Goal: Task Accomplishment & Management: Manage account settings

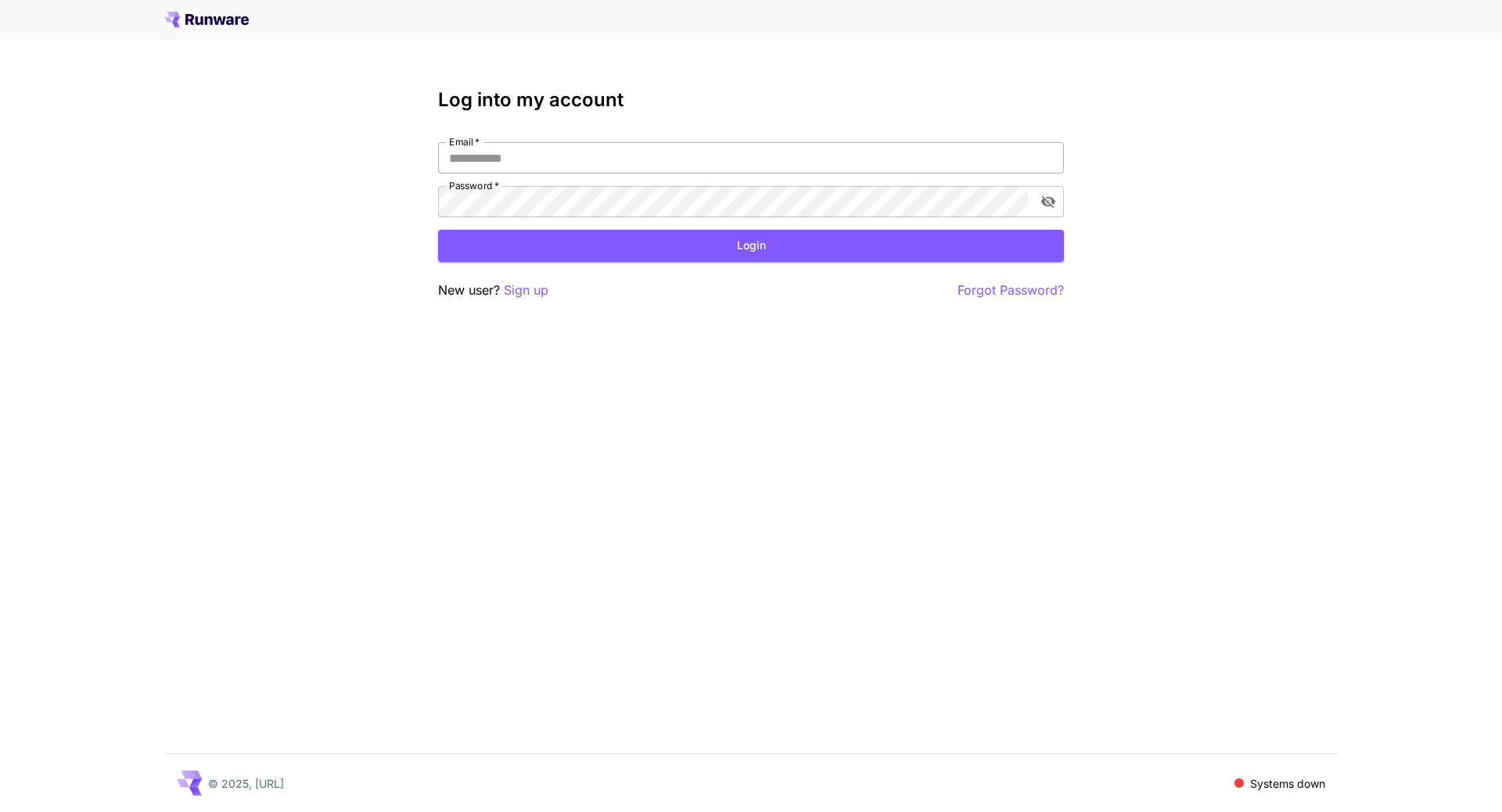
click at [584, 151] on input "Email   *" at bounding box center [751, 157] width 626 height 31
type input "**********"
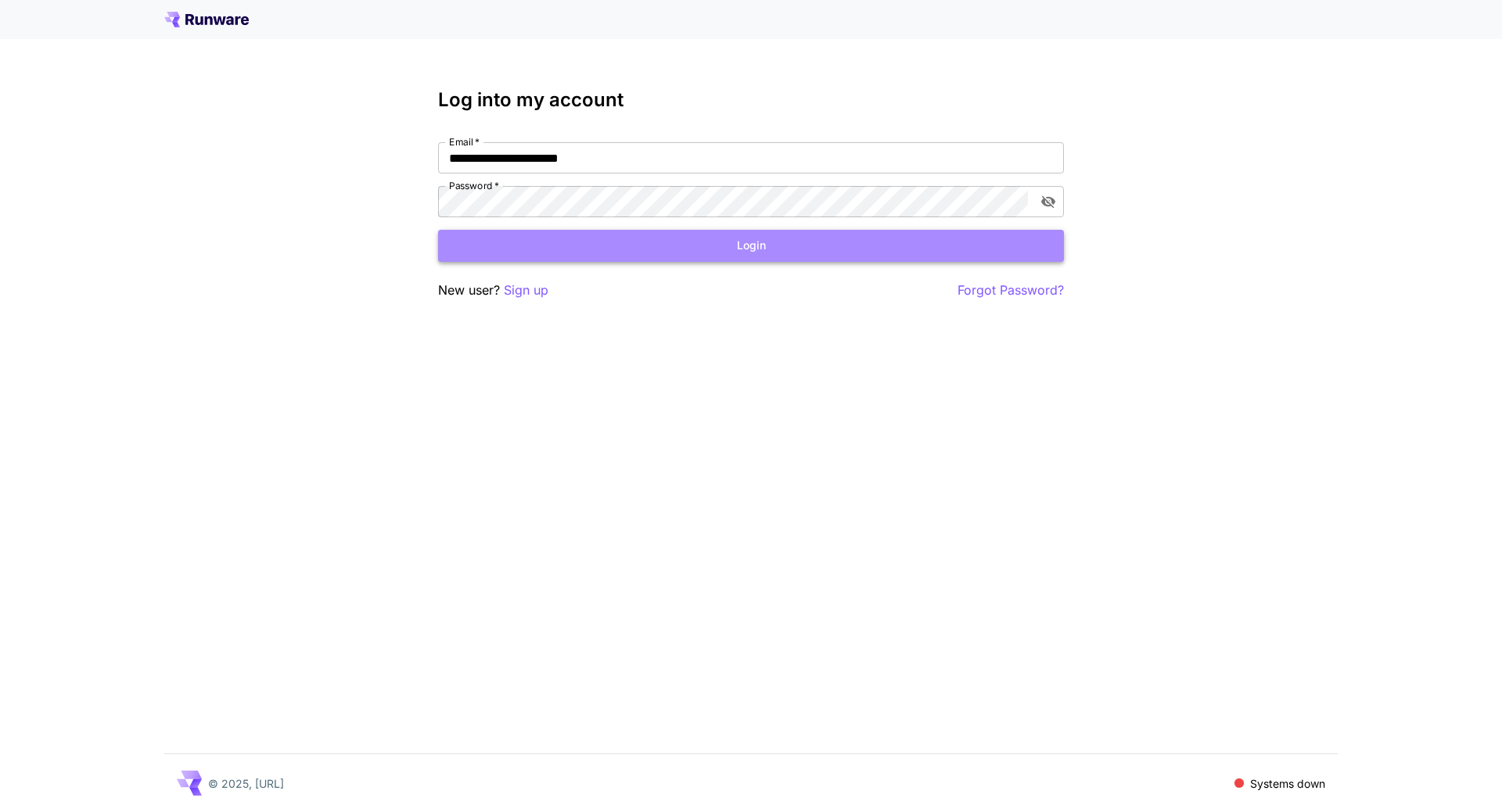
click at [684, 247] on button "Login" at bounding box center [751, 245] width 626 height 32
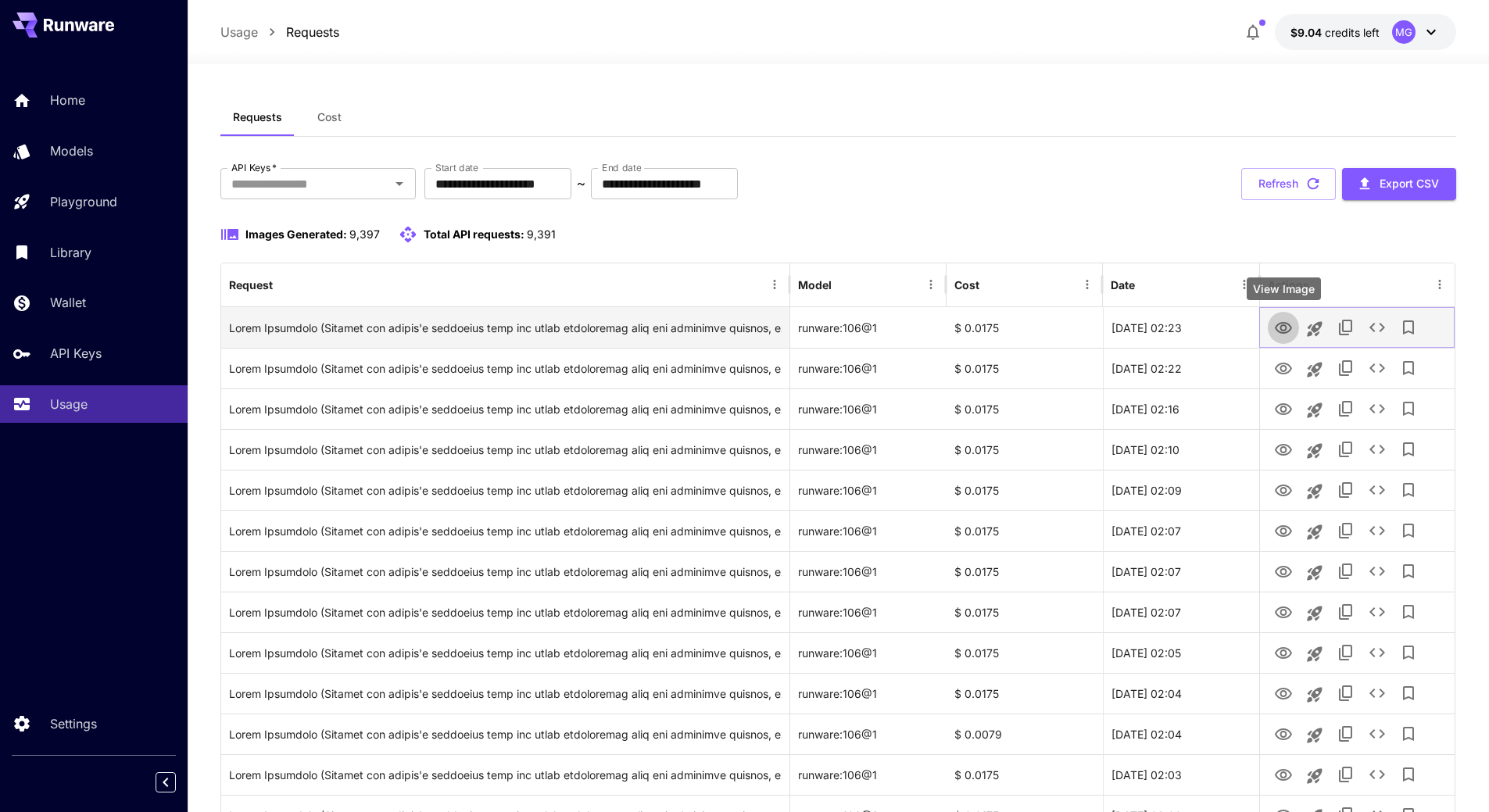
click at [1279, 326] on icon "View Image" at bounding box center [1283, 327] width 18 height 18
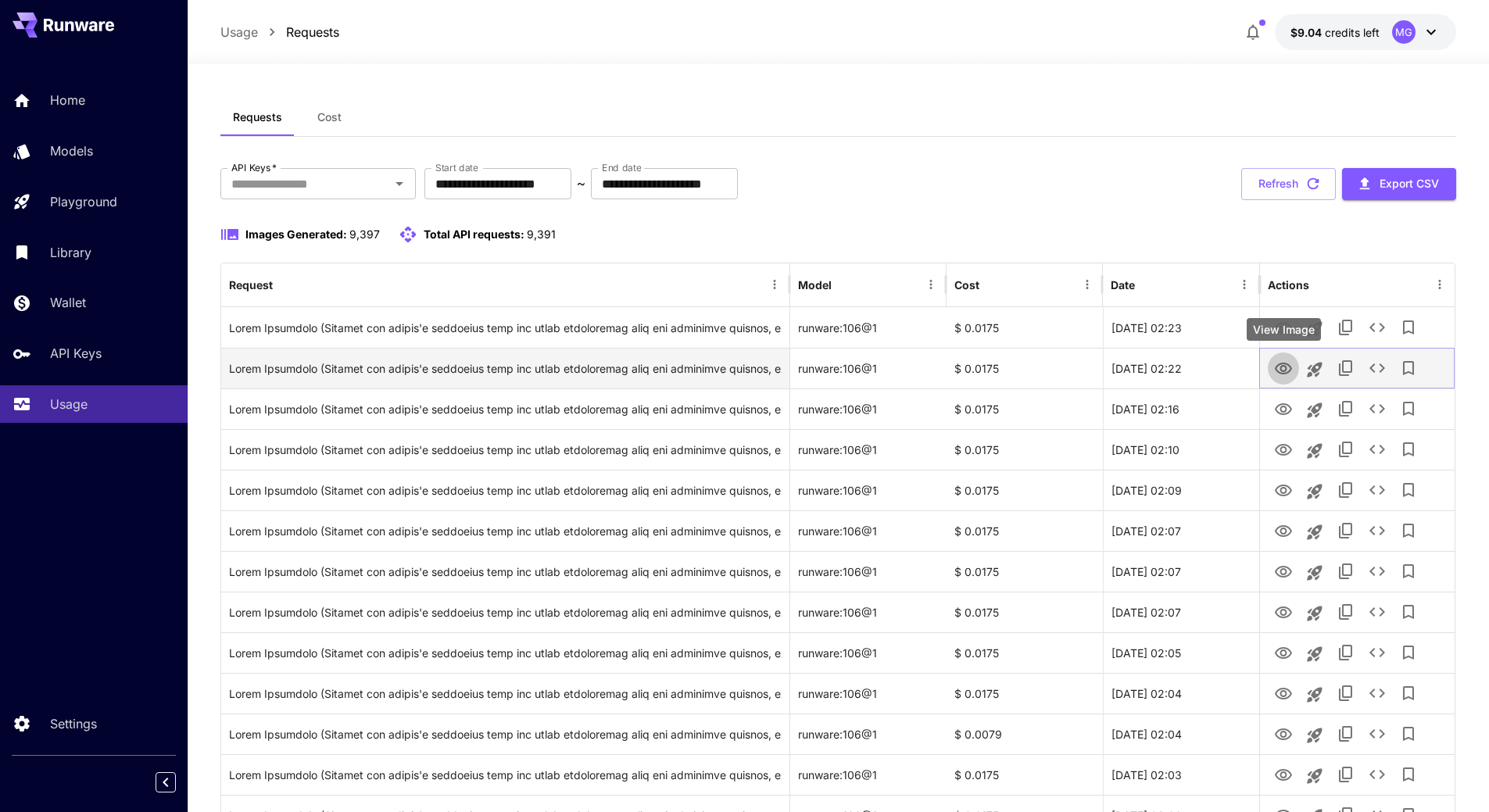
click at [1282, 367] on icon "View Image" at bounding box center [1284, 369] width 17 height 12
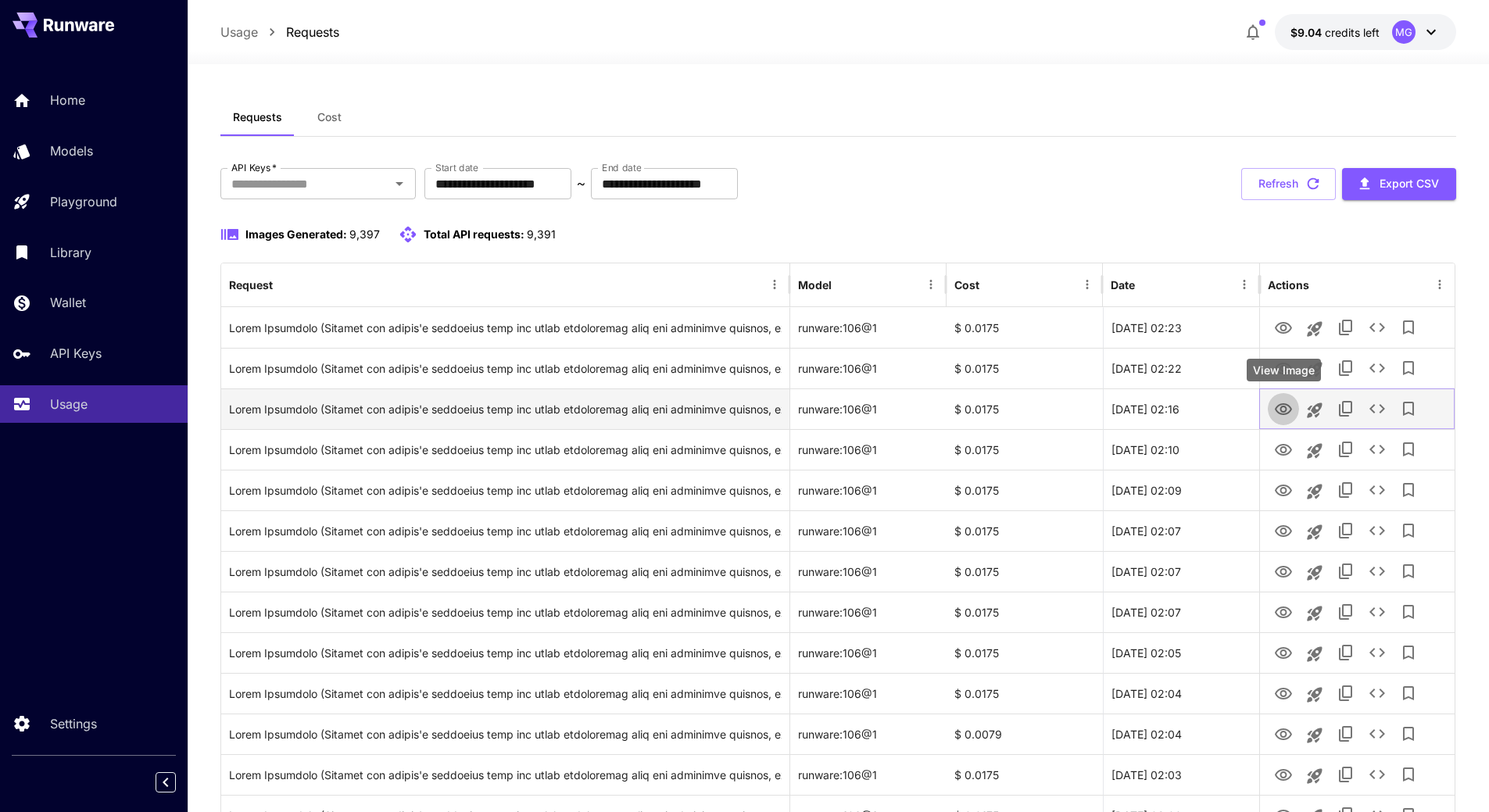
click at [1290, 405] on icon "View Image" at bounding box center [1283, 409] width 18 height 18
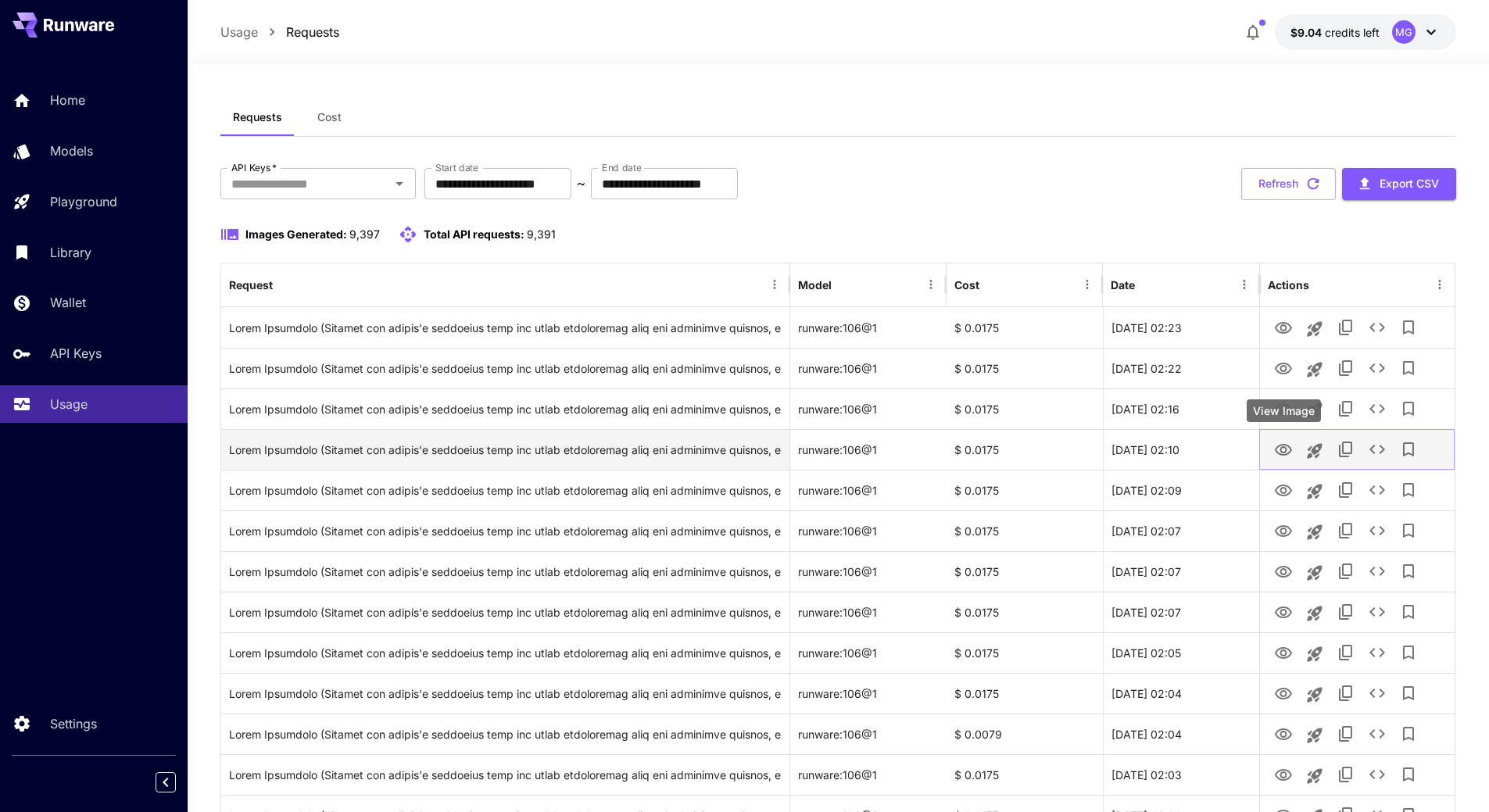
click at [1281, 454] on icon "View Image" at bounding box center [1283, 450] width 18 height 18
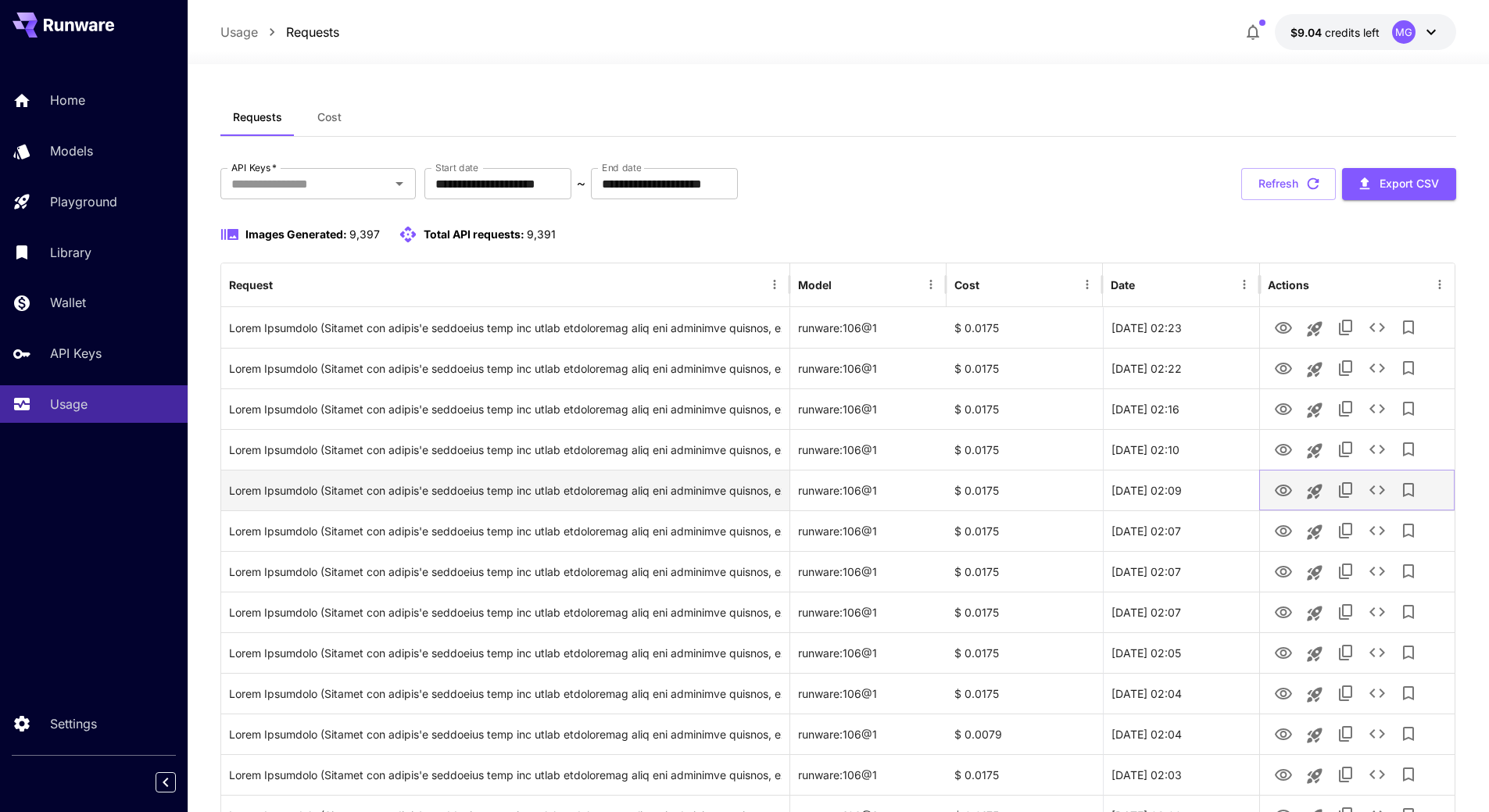
click at [1280, 483] on icon "View Image" at bounding box center [1283, 490] width 18 height 18
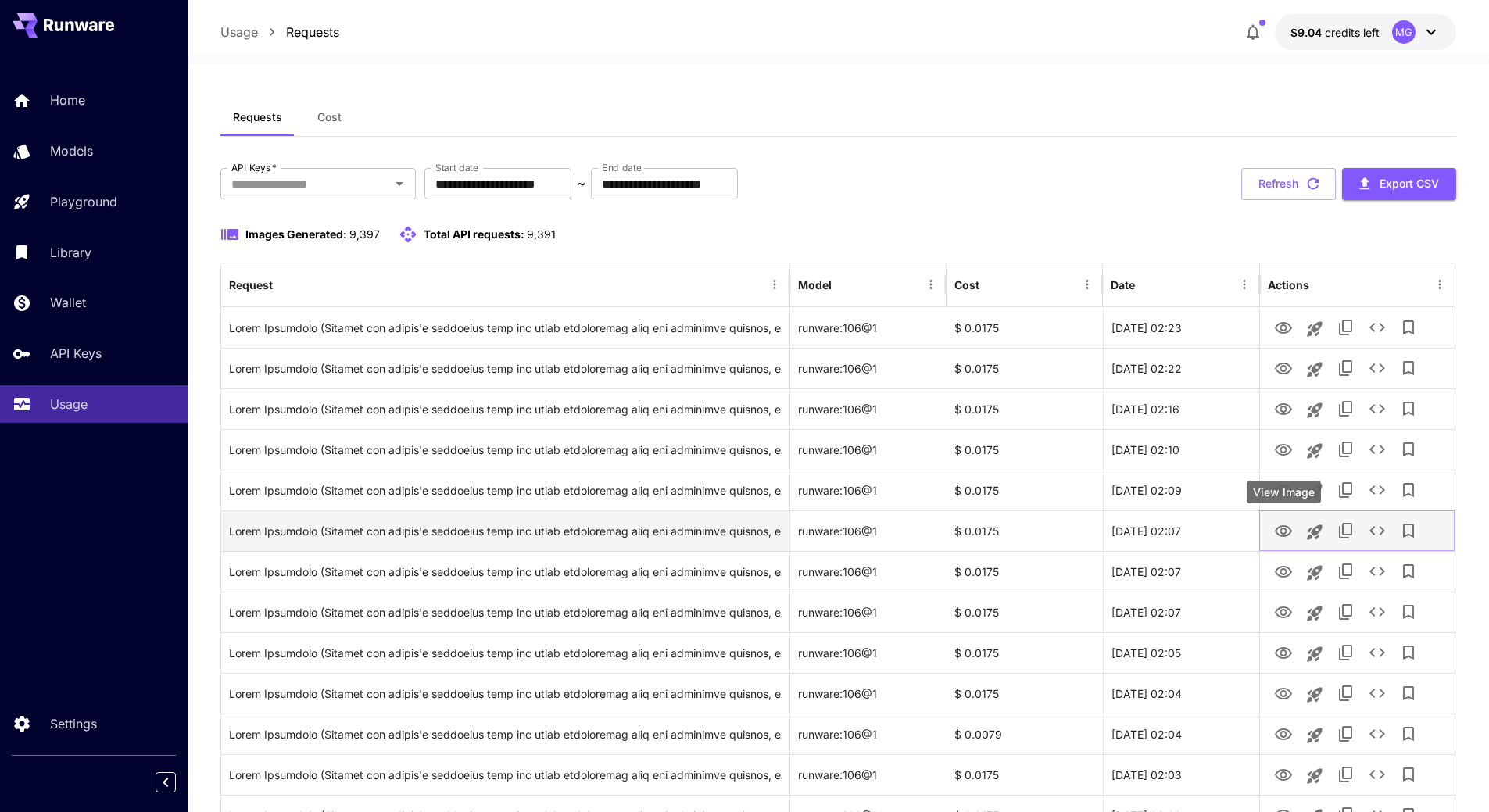
click at [1286, 536] on icon "View Image" at bounding box center [1284, 531] width 17 height 12
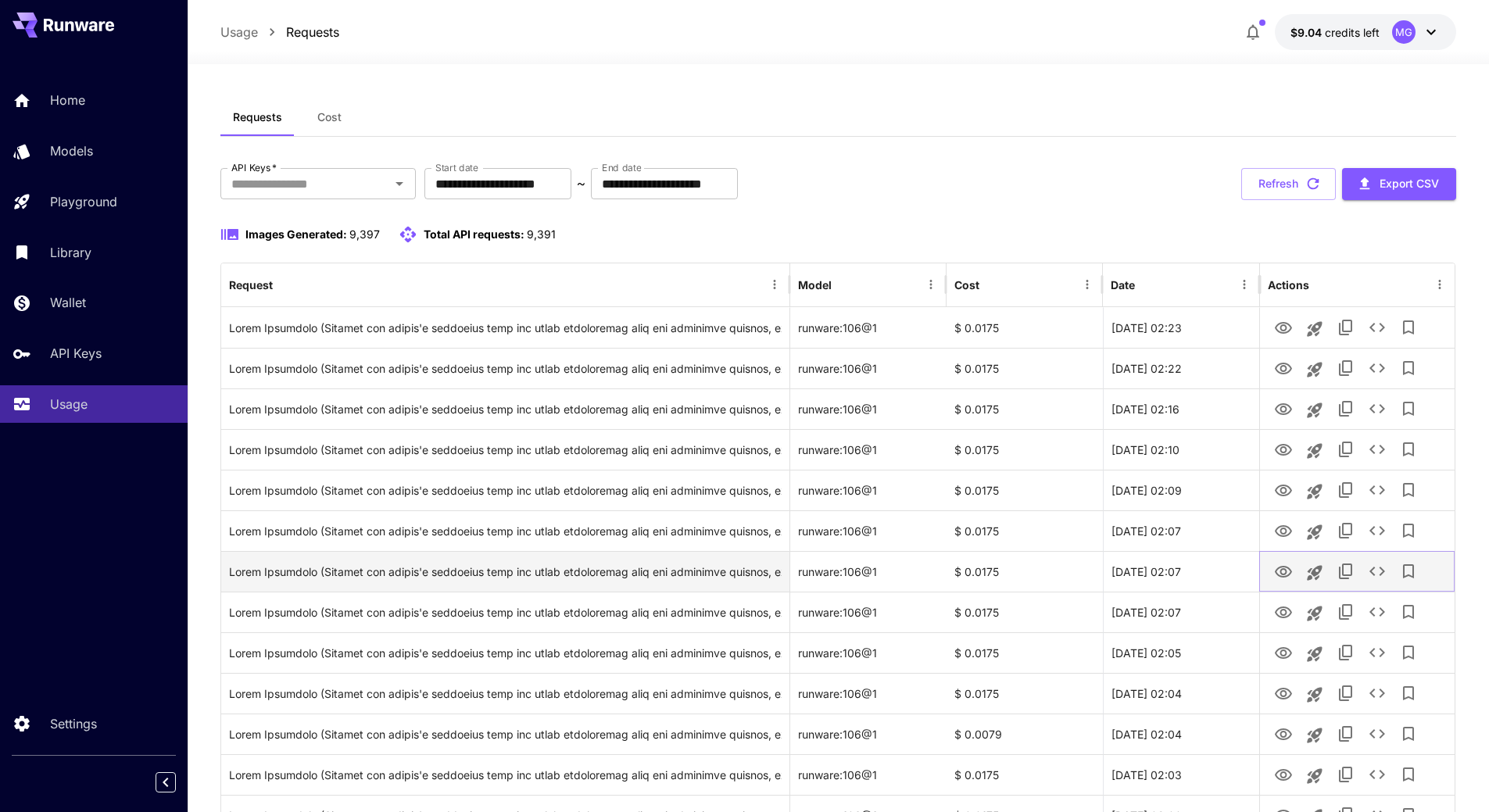
click at [1281, 574] on icon "View Image" at bounding box center [1284, 572] width 17 height 12
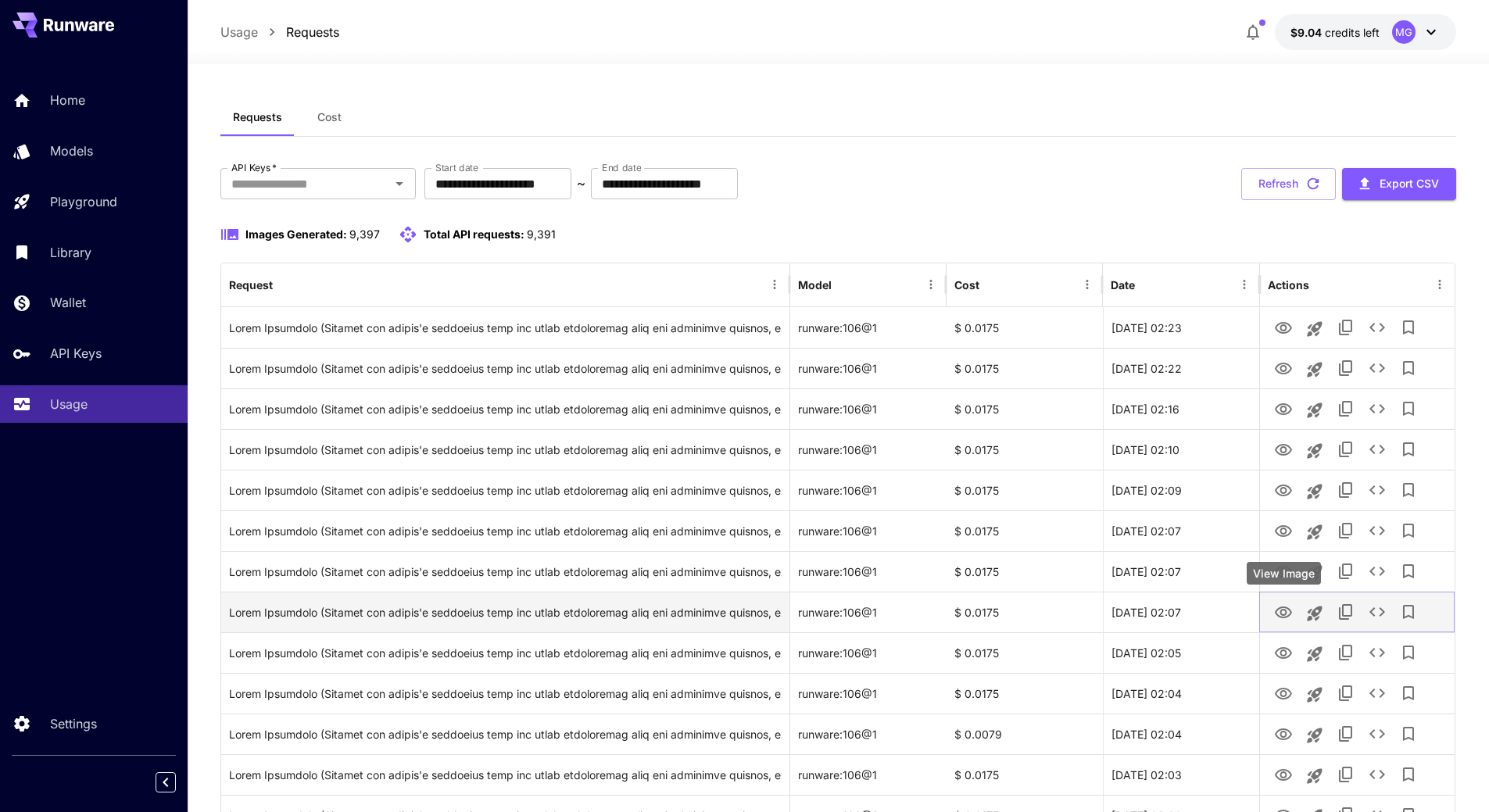
click at [1287, 612] on icon "View Image" at bounding box center [1284, 612] width 17 height 12
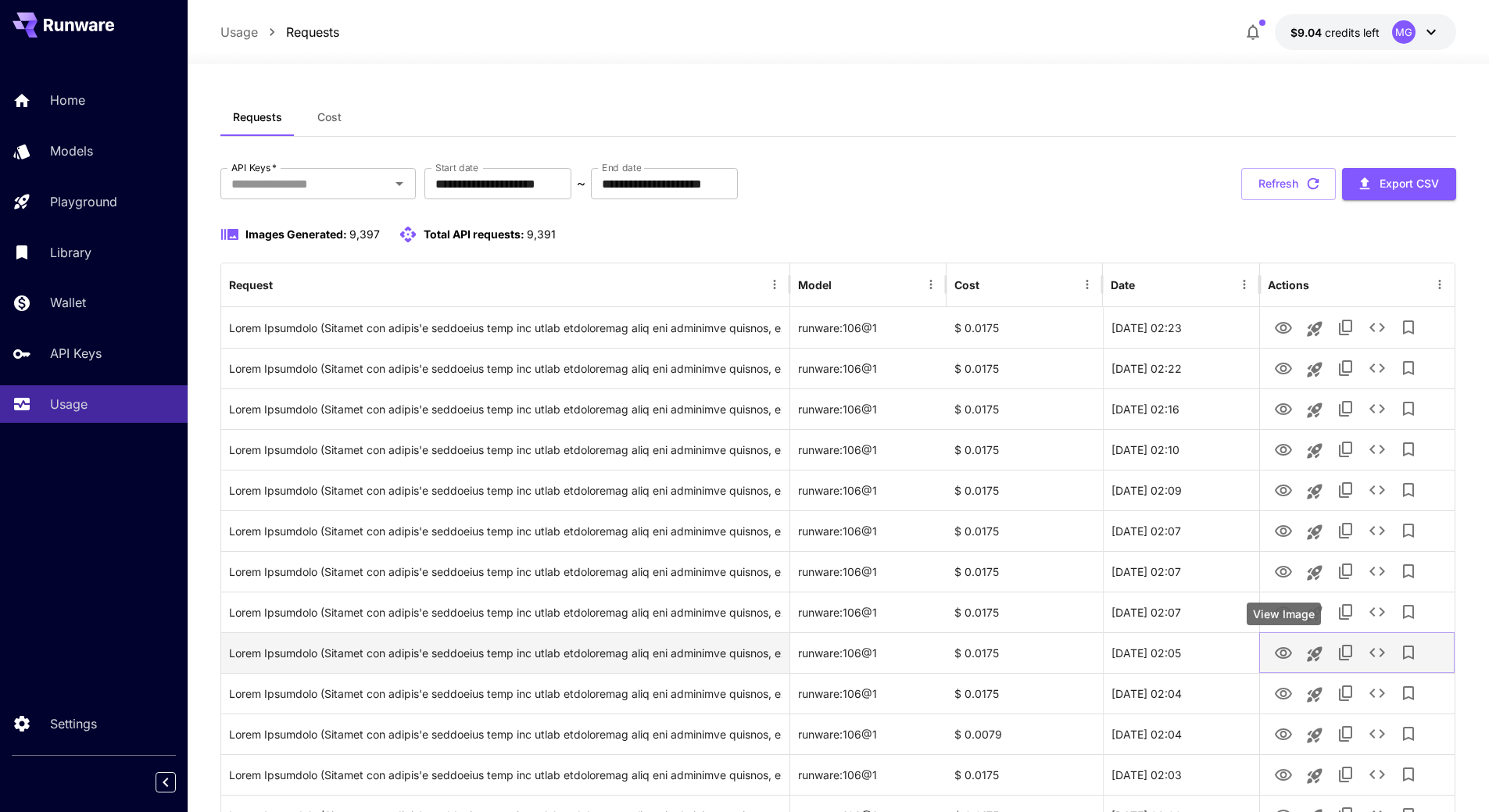
click at [1292, 656] on icon "View Image" at bounding box center [1283, 653] width 18 height 18
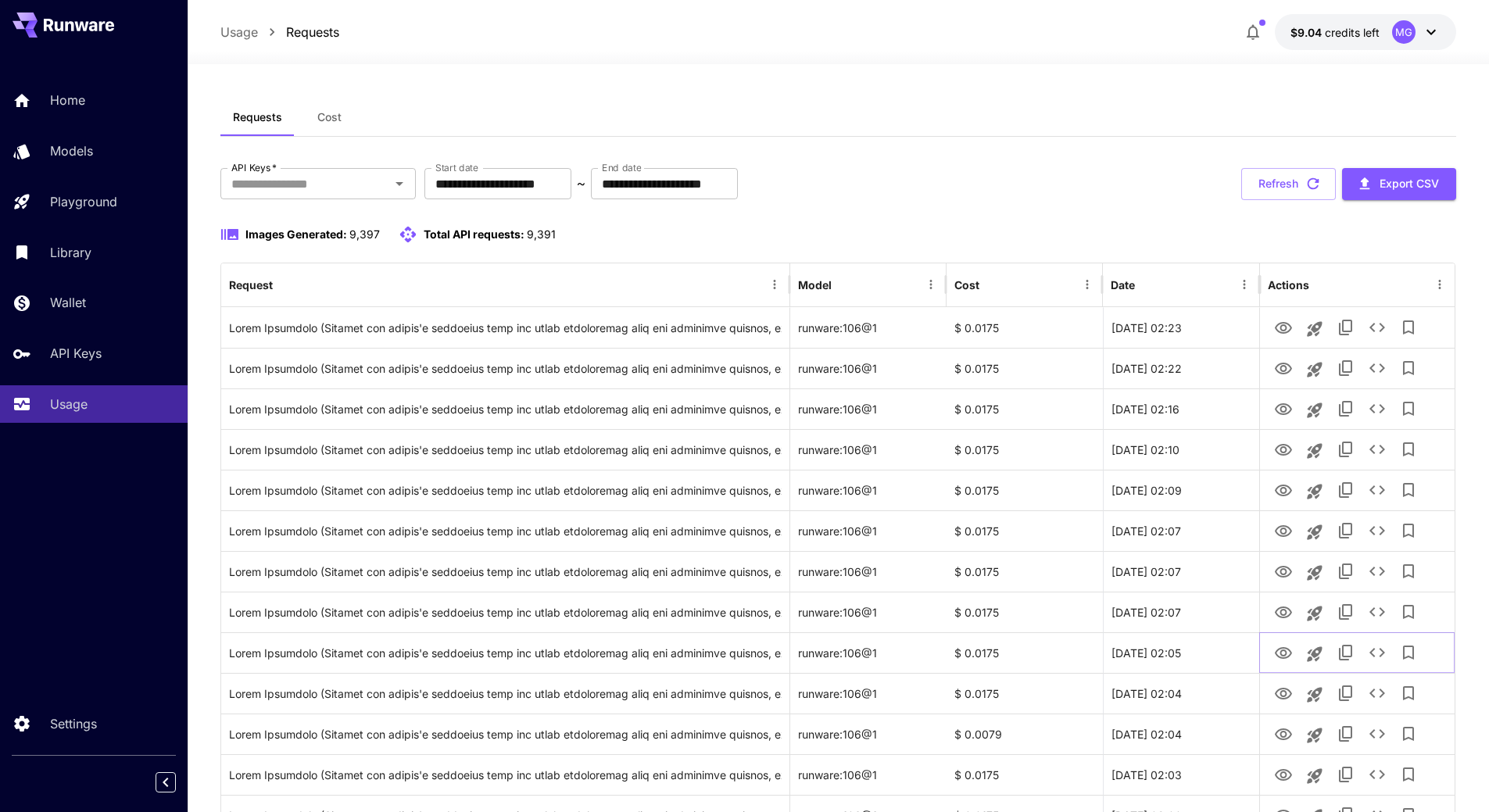
scroll to position [711, 0]
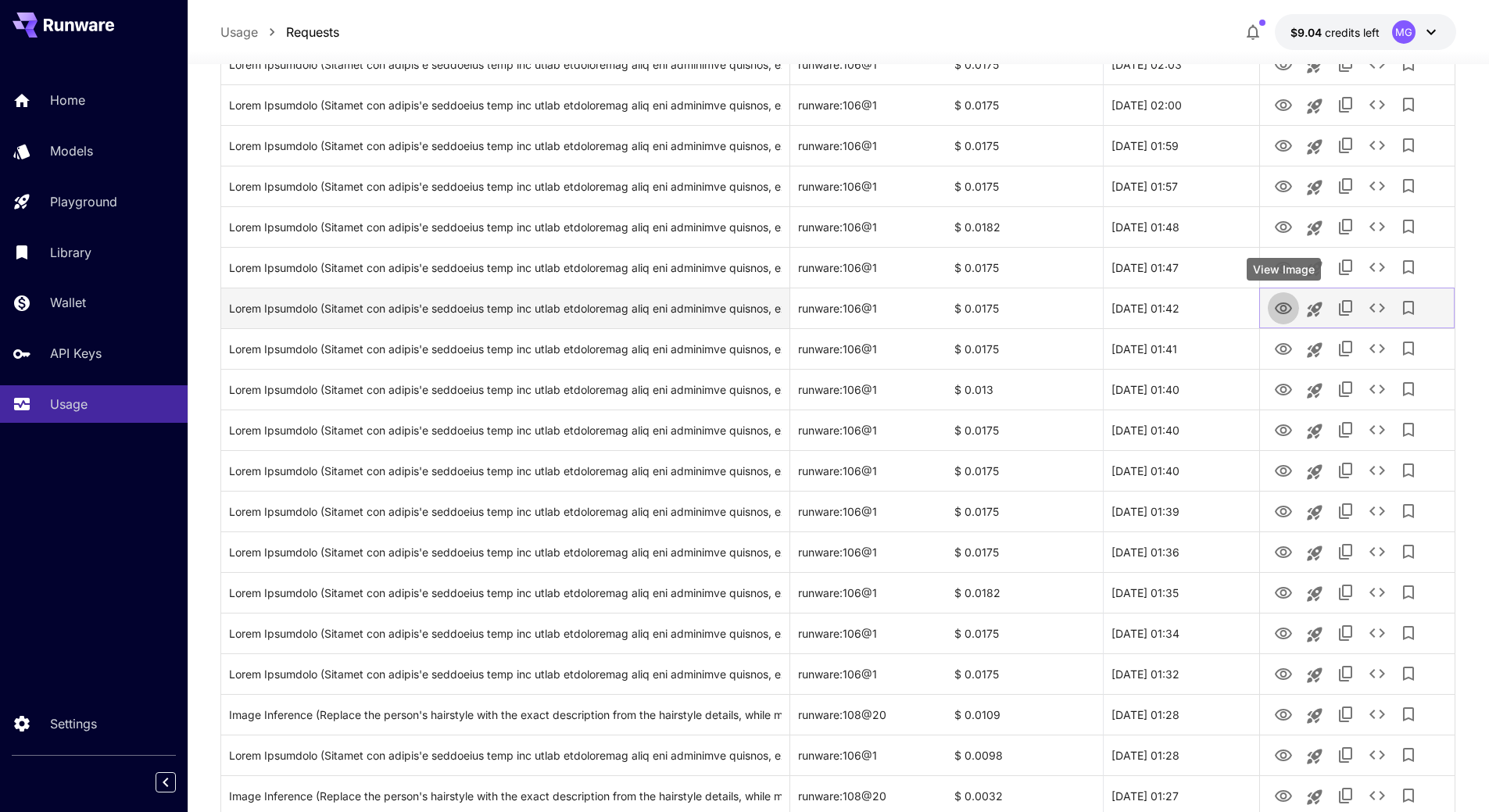
click at [1278, 309] on icon "View Image" at bounding box center [1283, 308] width 18 height 18
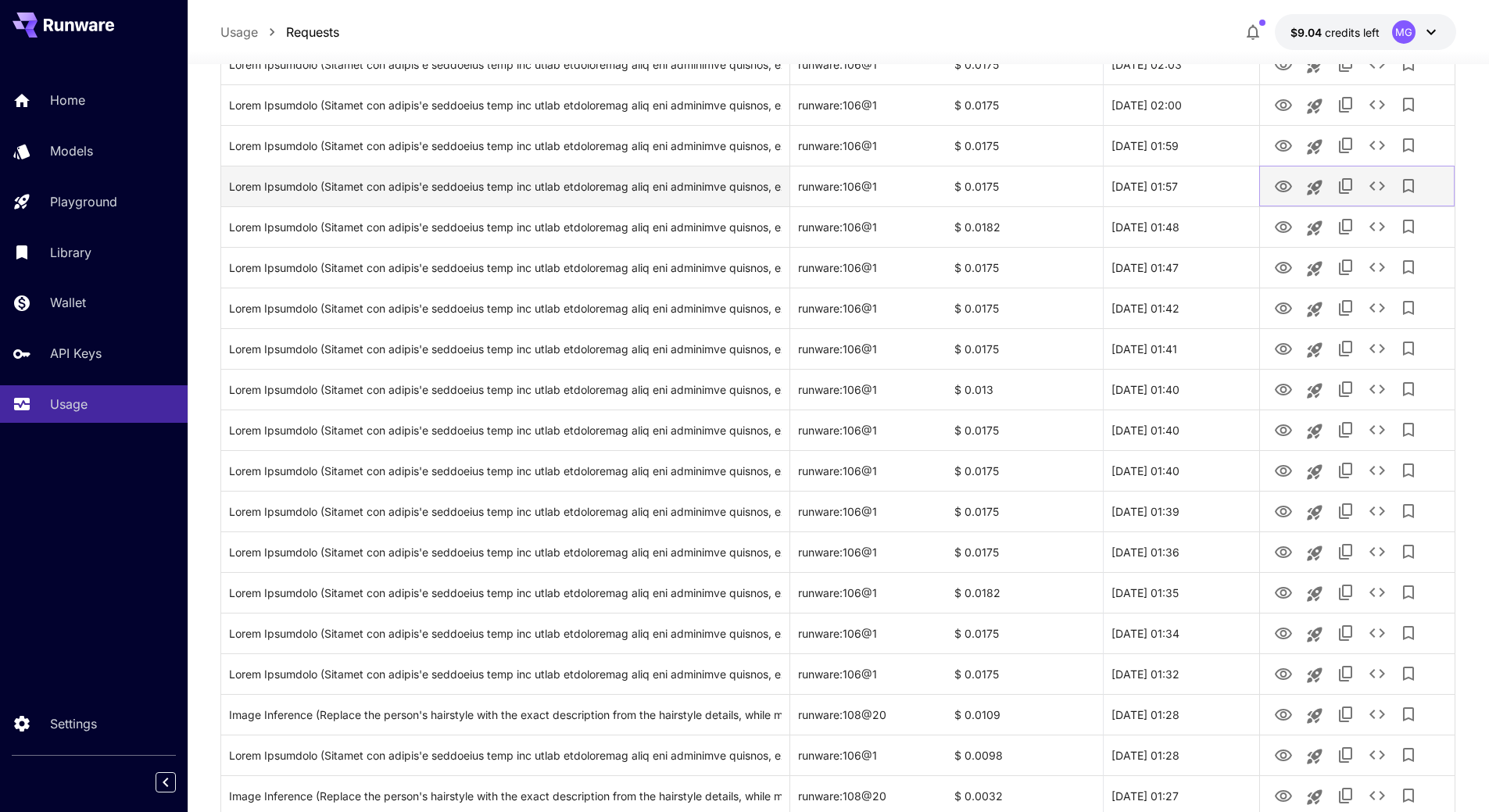
click at [1283, 189] on icon "View Image" at bounding box center [1284, 186] width 17 height 12
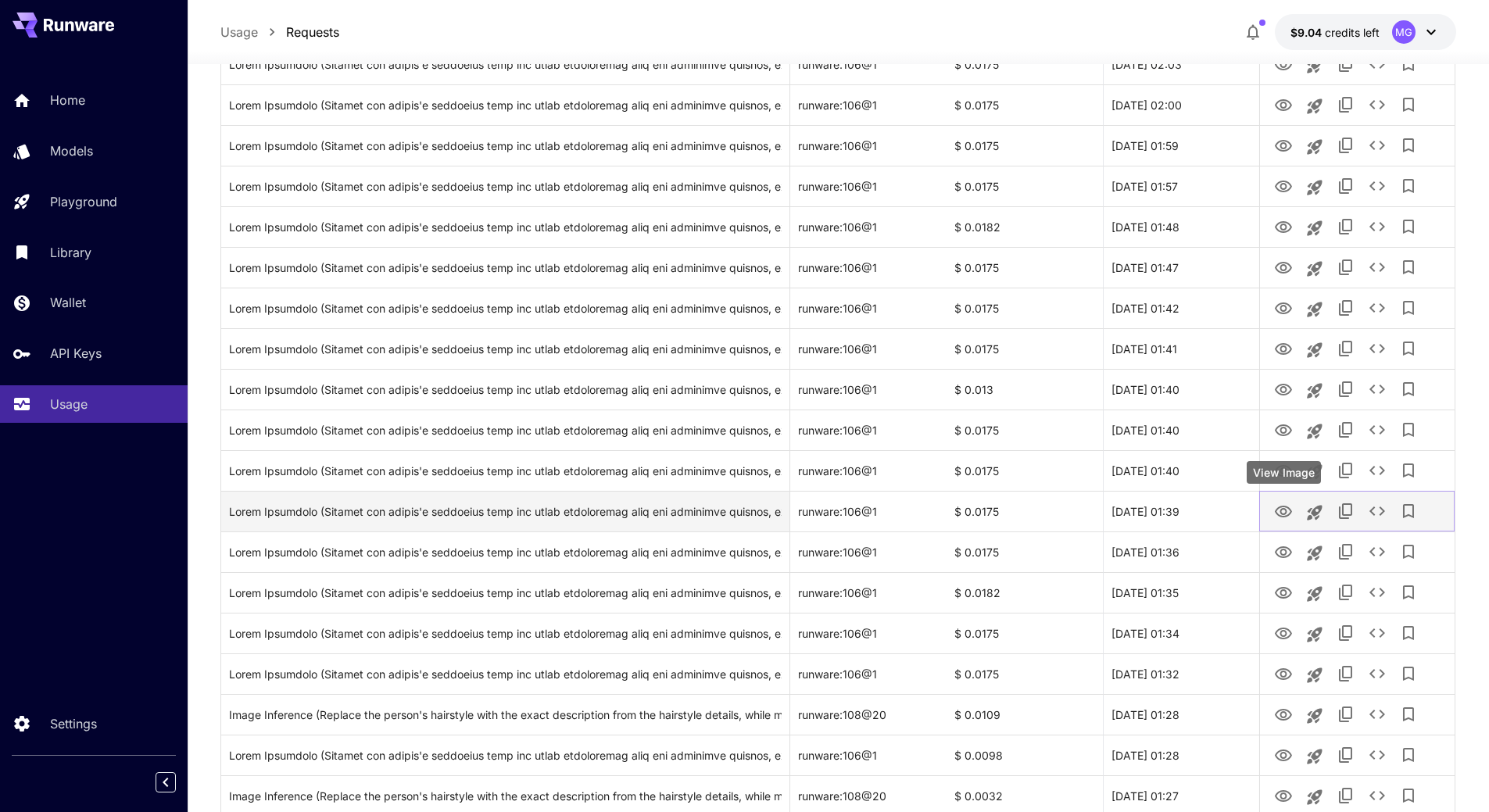
click at [1287, 512] on icon "View Image" at bounding box center [1284, 512] width 17 height 12
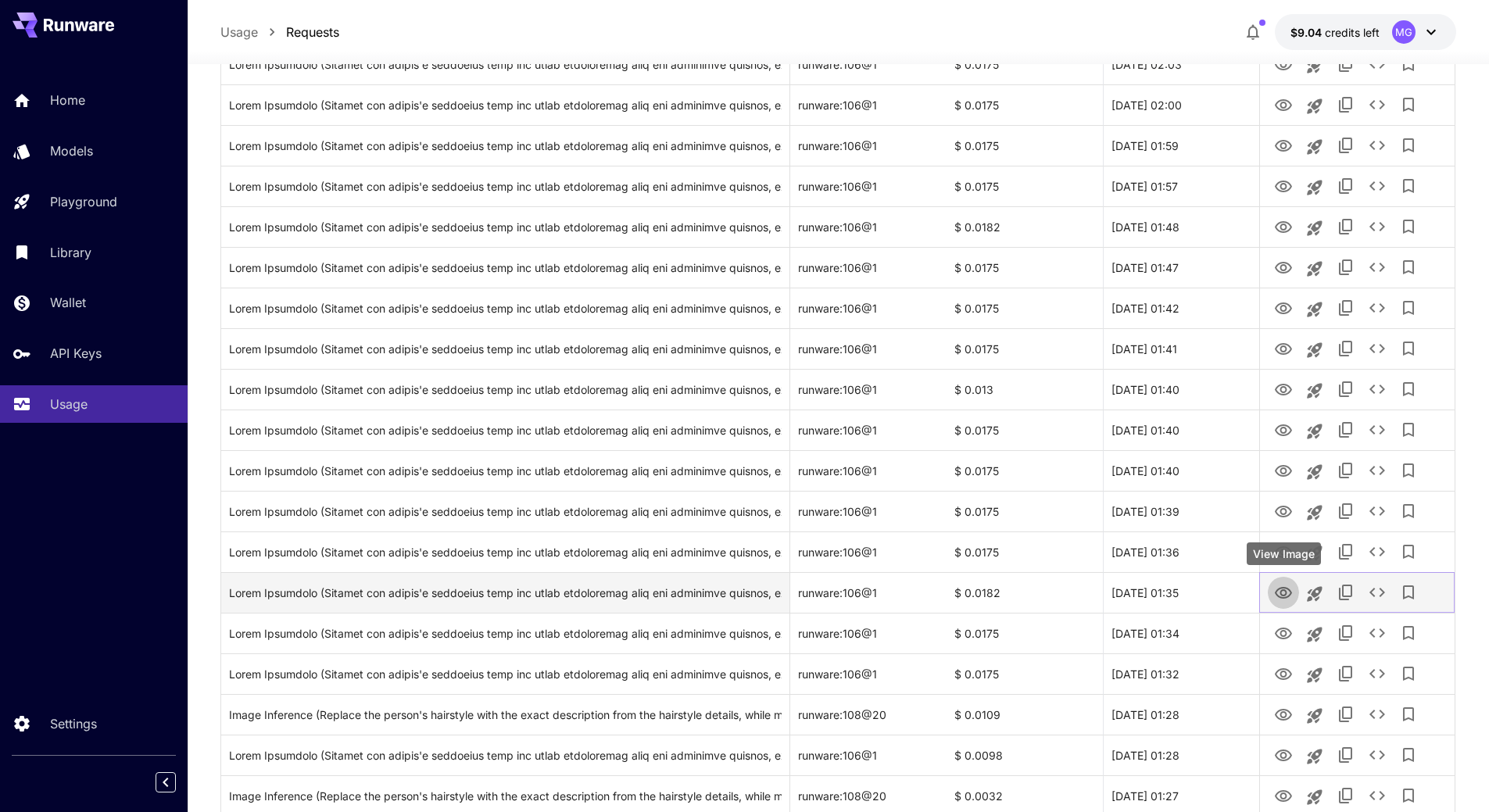
click at [1280, 590] on icon "View Image" at bounding box center [1283, 593] width 18 height 18
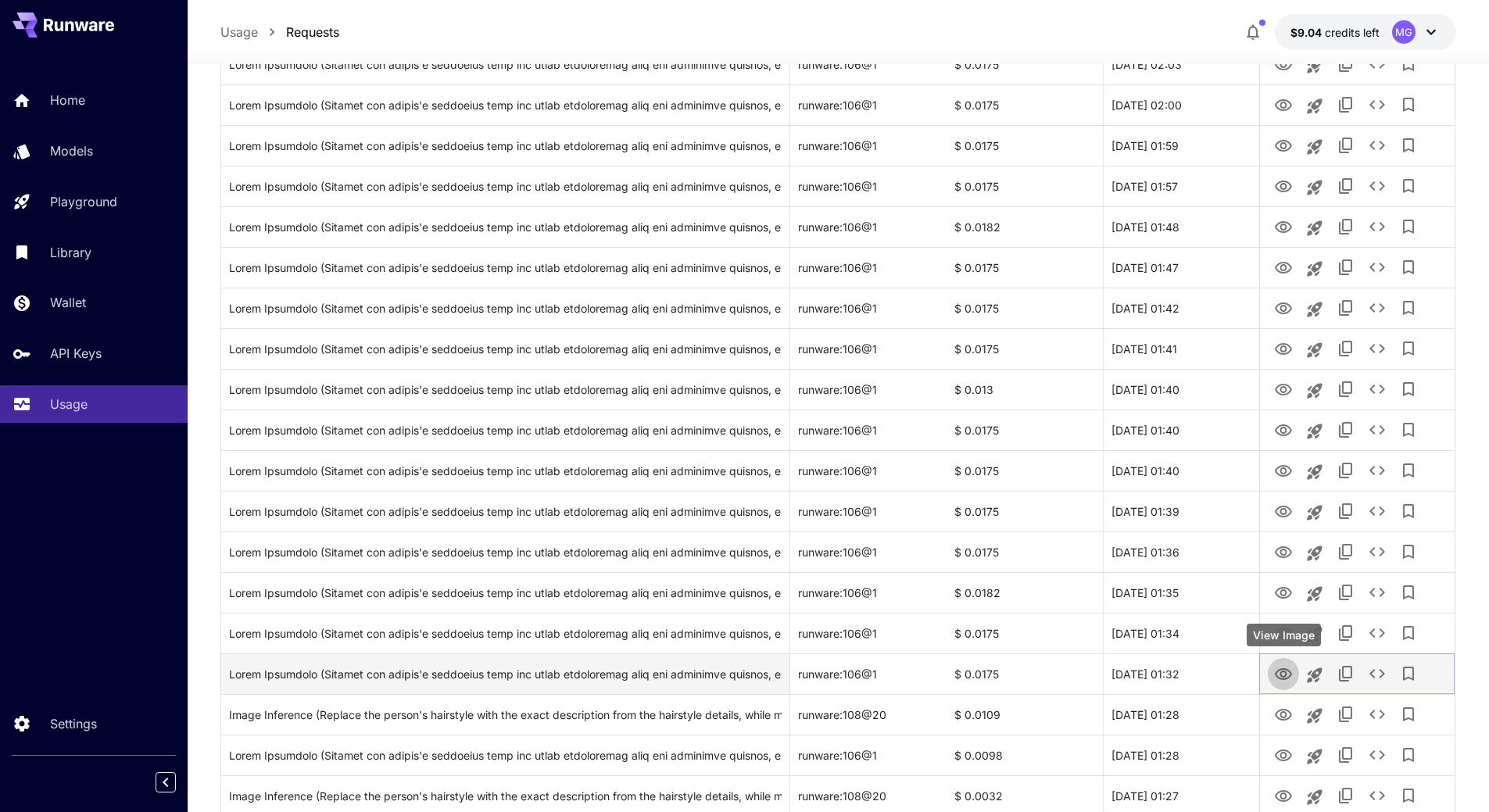
click at [1292, 668] on icon "View Image" at bounding box center [1283, 674] width 18 height 18
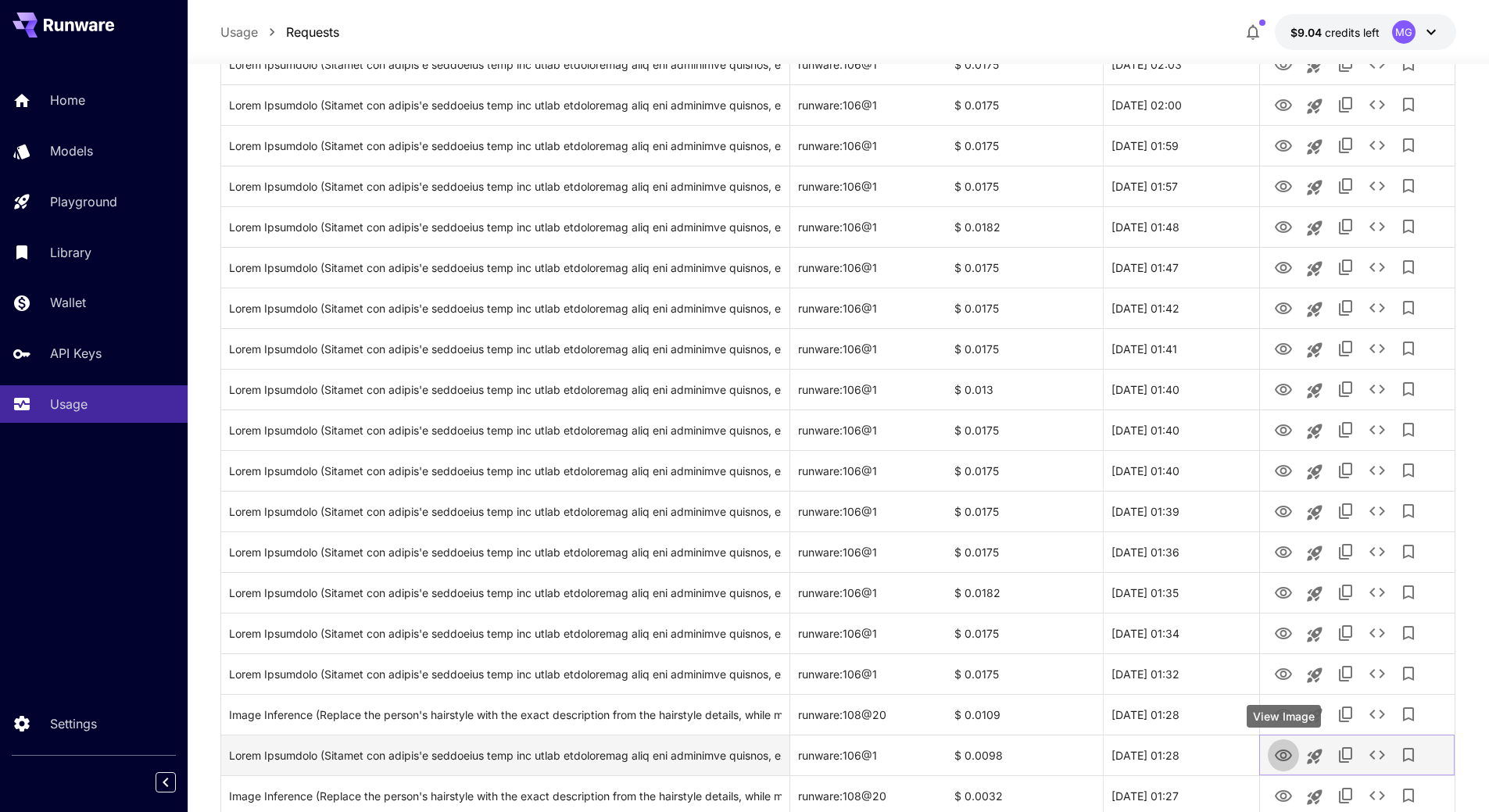
click at [1284, 757] on icon "View Image" at bounding box center [1283, 755] width 18 height 18
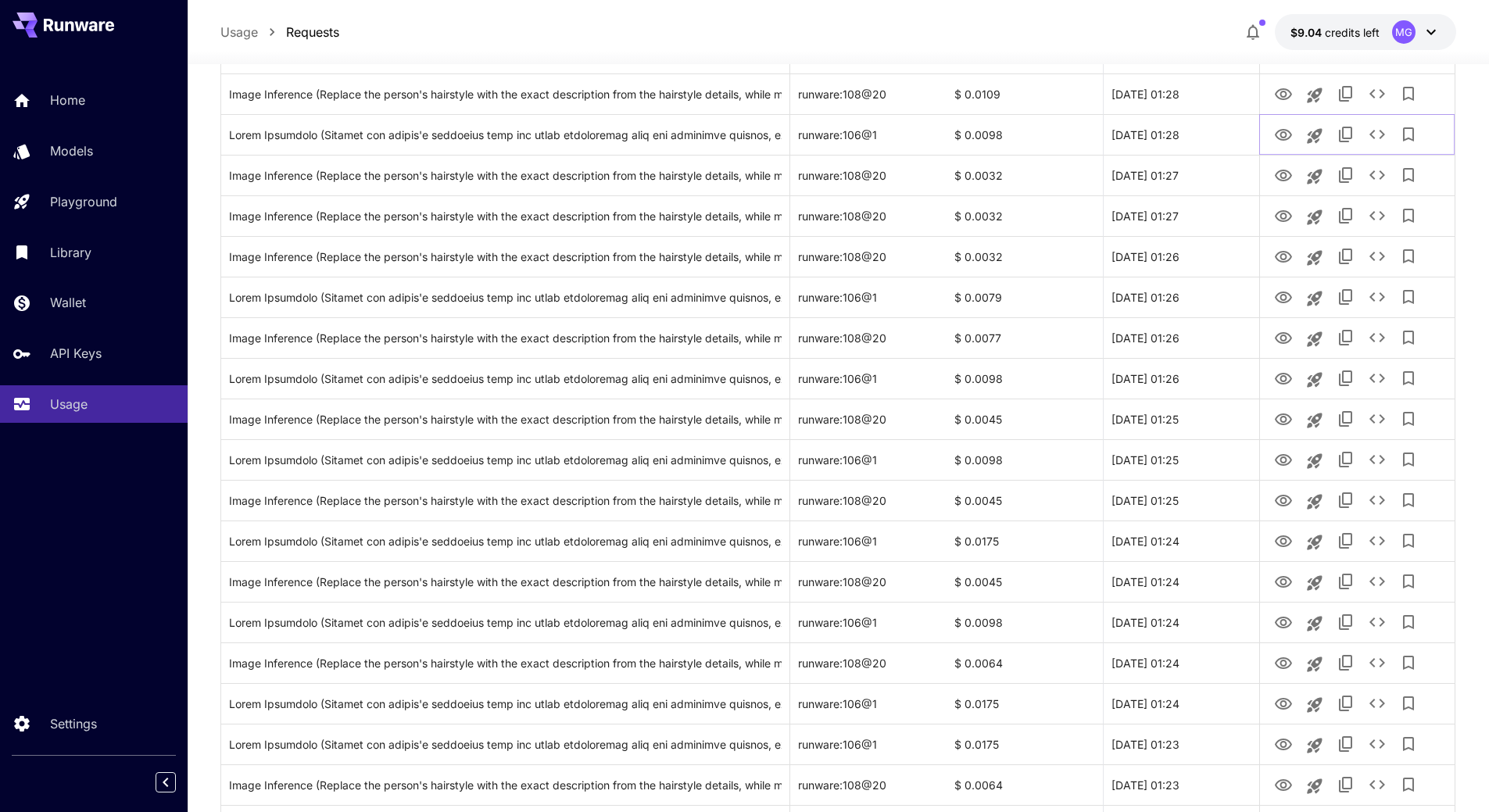
scroll to position [1254, 0]
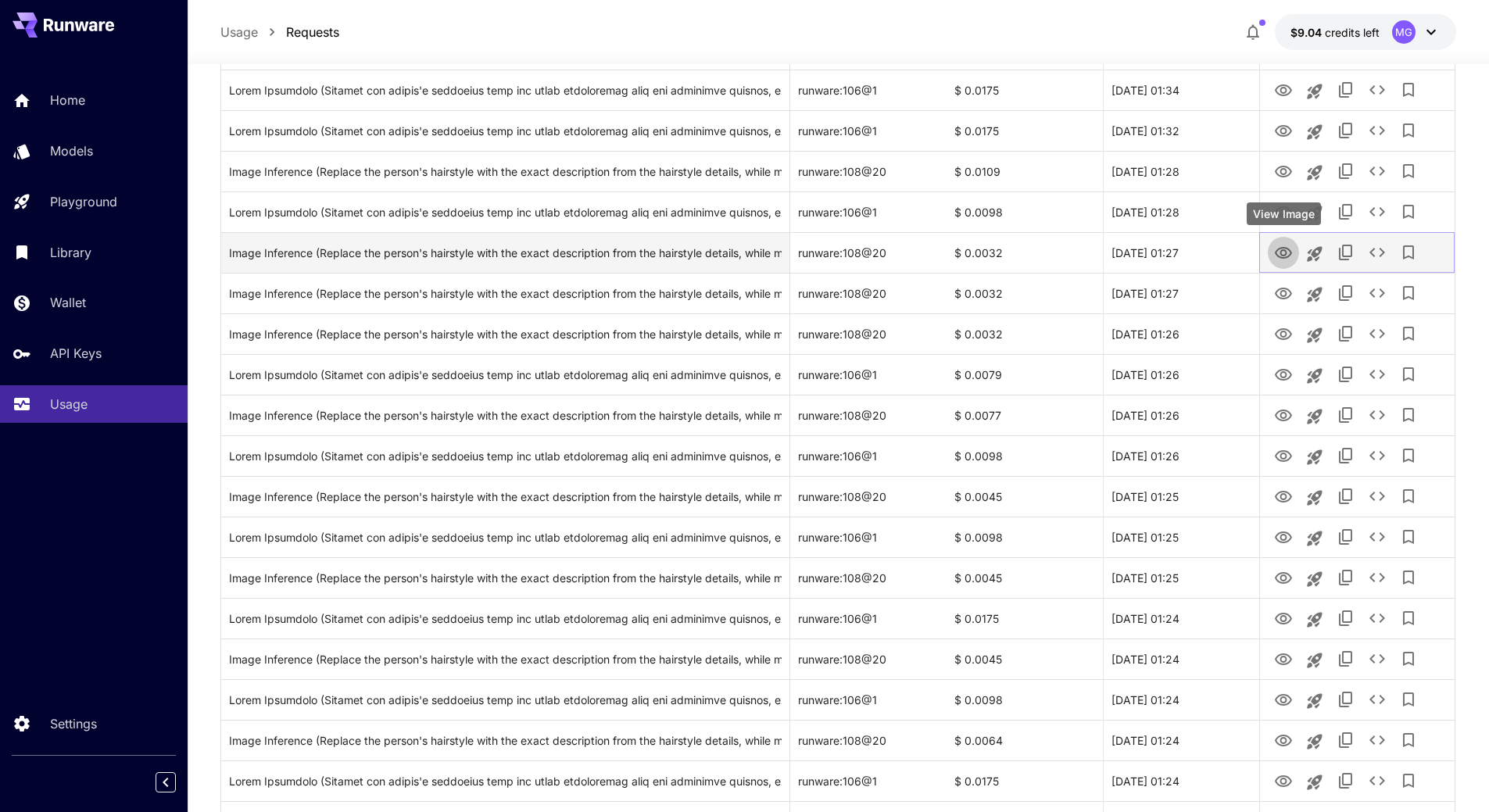
click at [1285, 247] on icon "View Image" at bounding box center [1284, 253] width 17 height 12
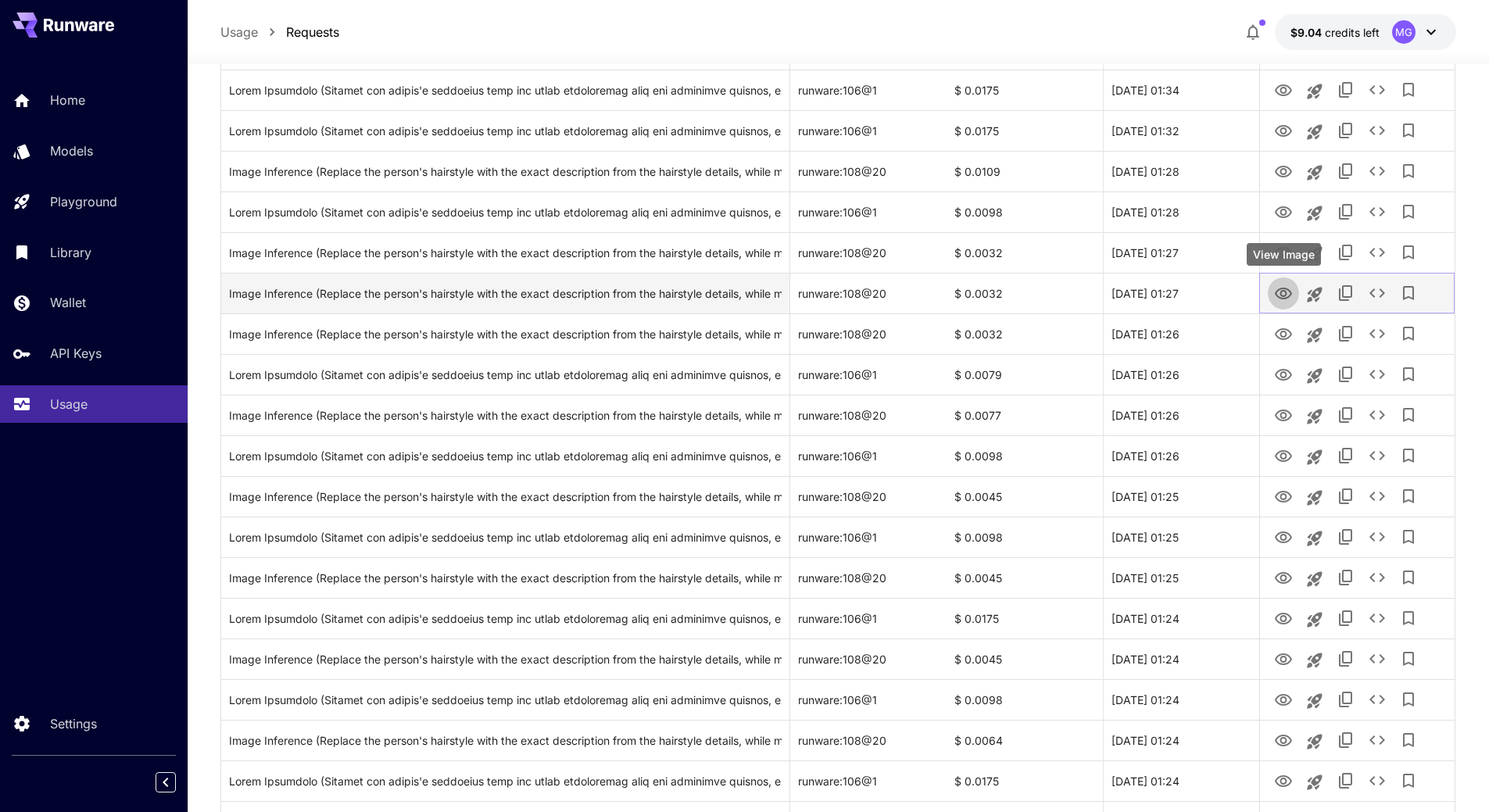
click at [1292, 293] on icon "View Image" at bounding box center [1283, 294] width 18 height 18
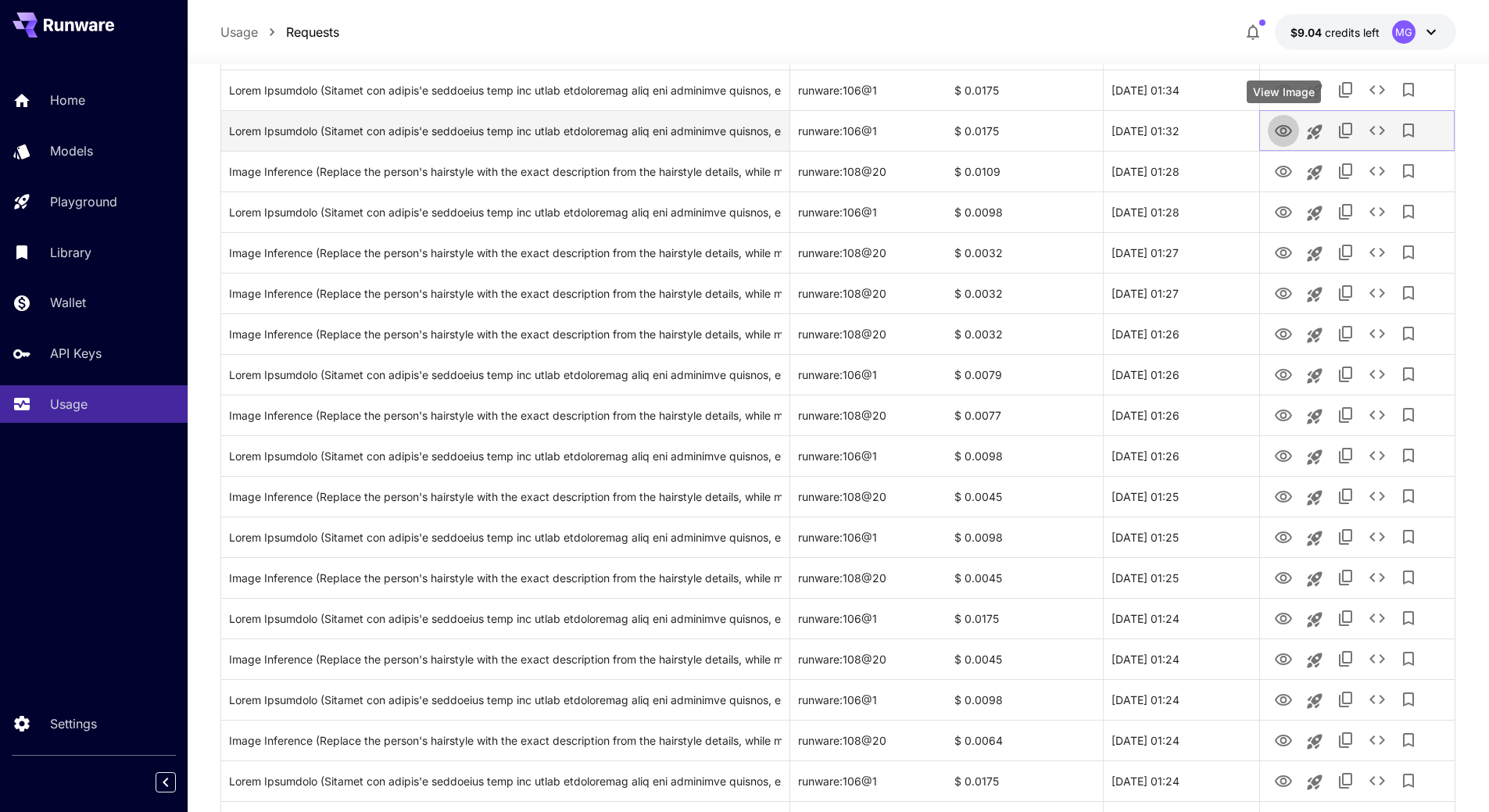
click at [1276, 130] on icon "View Image" at bounding box center [1284, 131] width 17 height 12
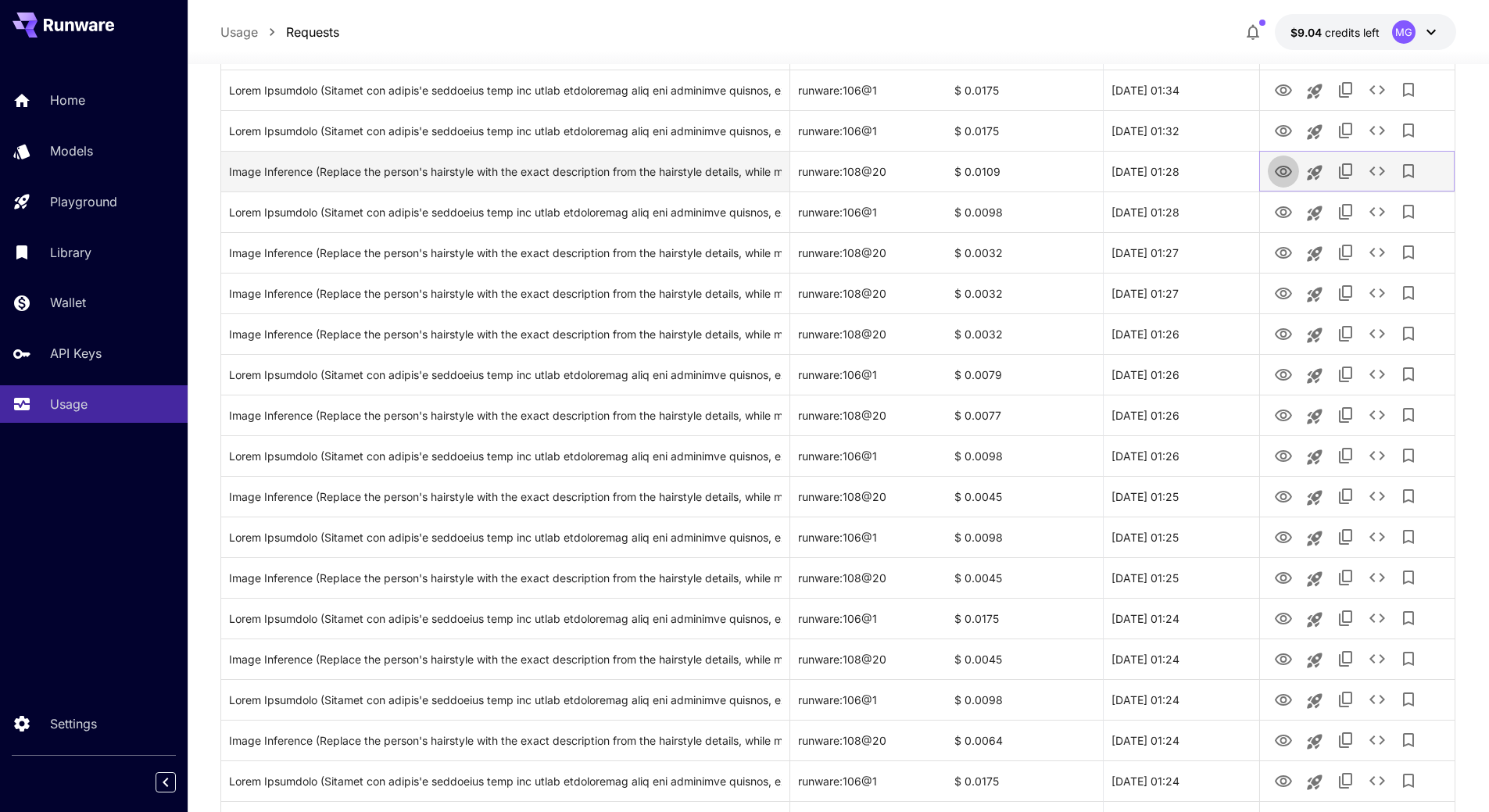
click at [1283, 175] on icon "View Image" at bounding box center [1284, 172] width 17 height 12
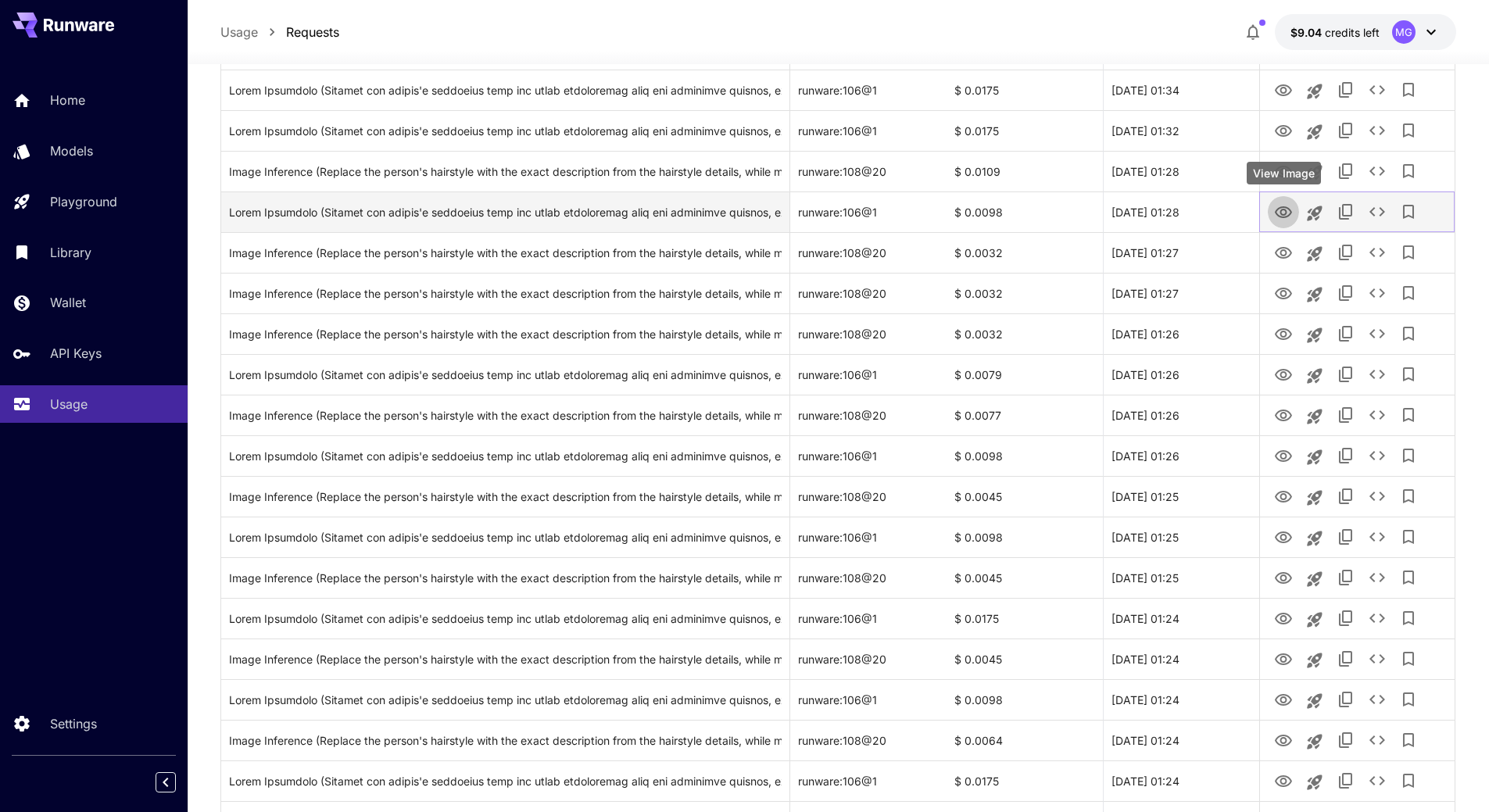
click at [1281, 210] on icon "View Image" at bounding box center [1284, 212] width 17 height 12
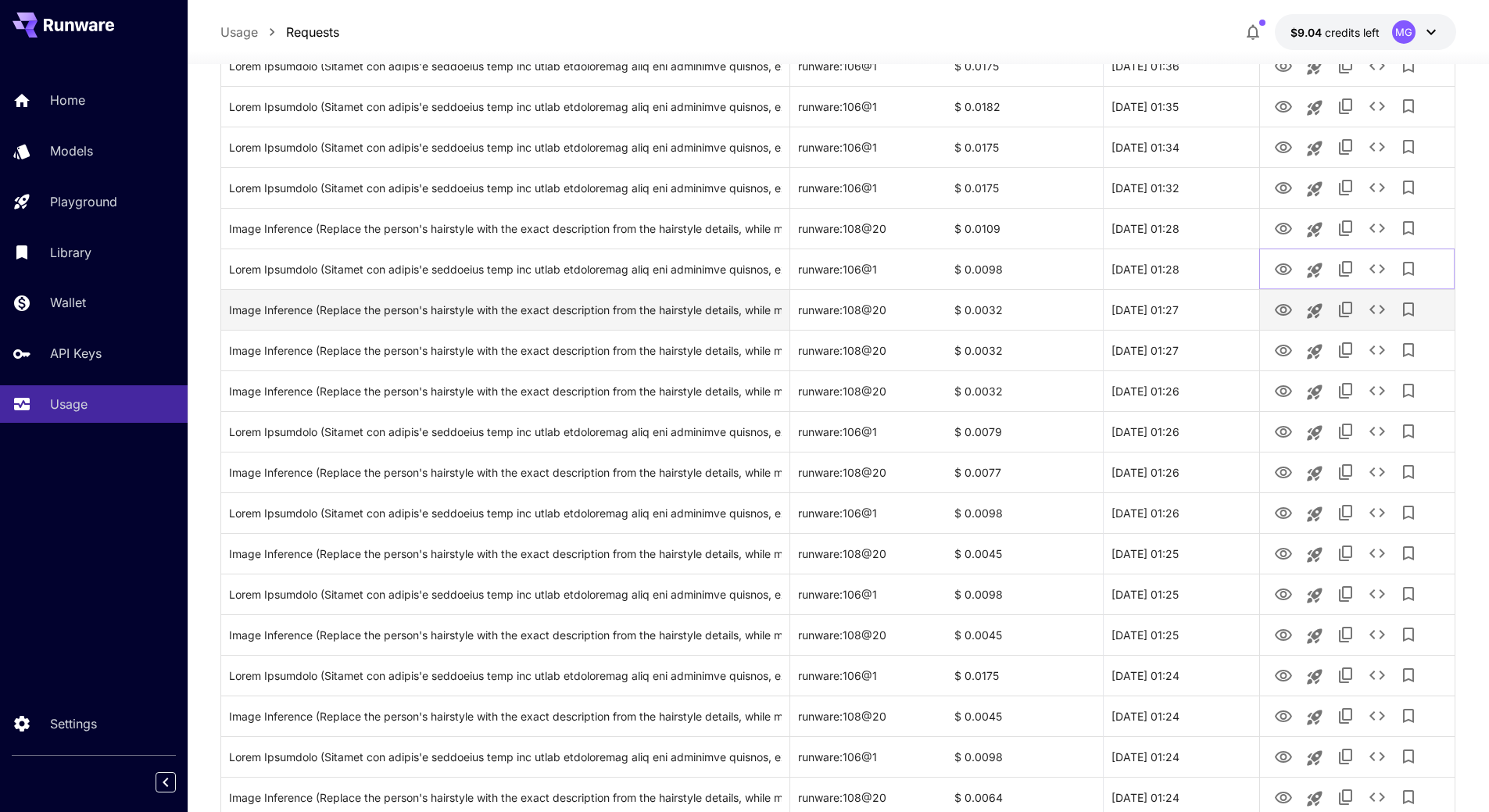
scroll to position [1098, 0]
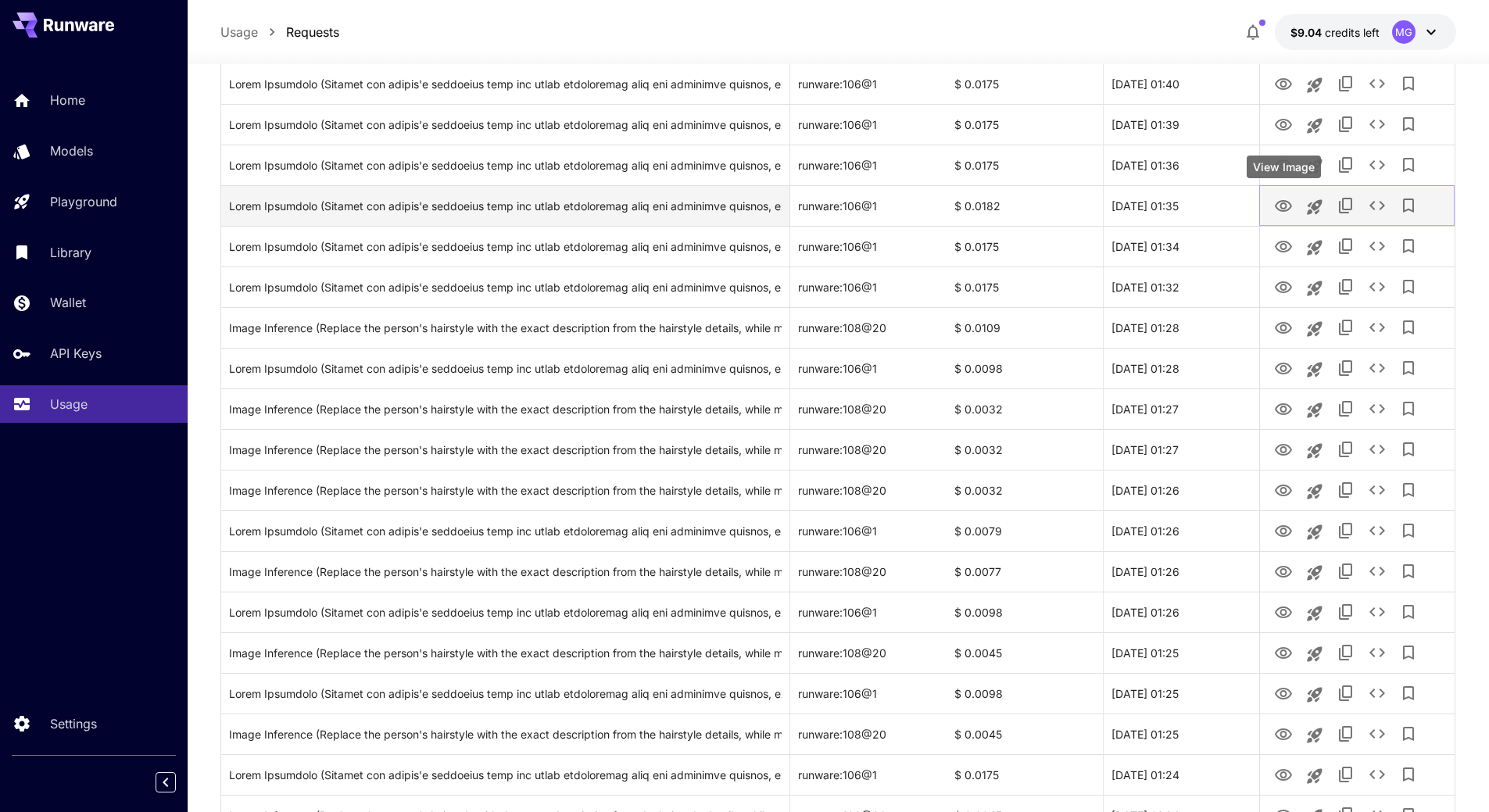
click at [1277, 210] on icon "View Image" at bounding box center [1283, 206] width 18 height 18
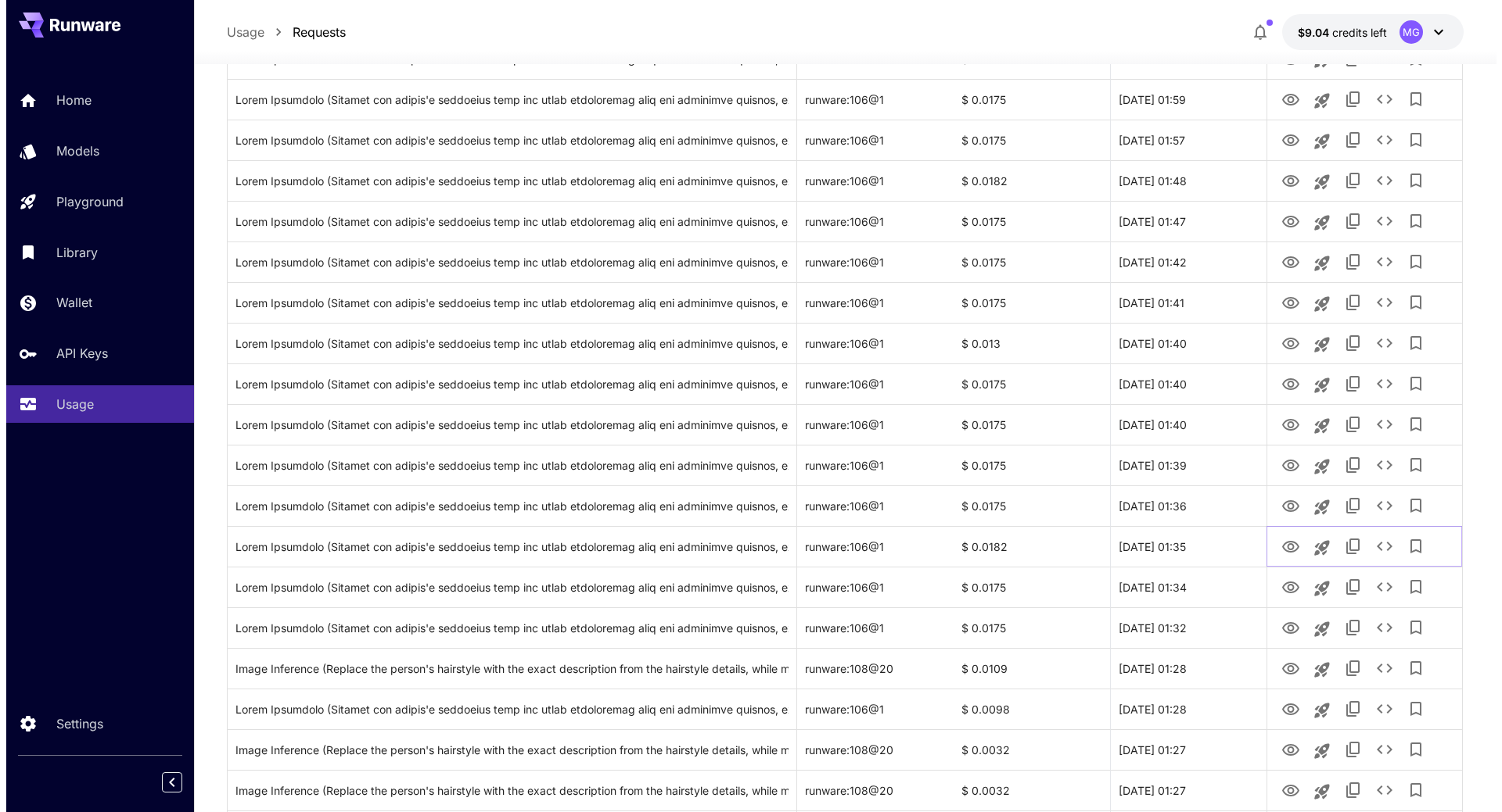
scroll to position [0, 0]
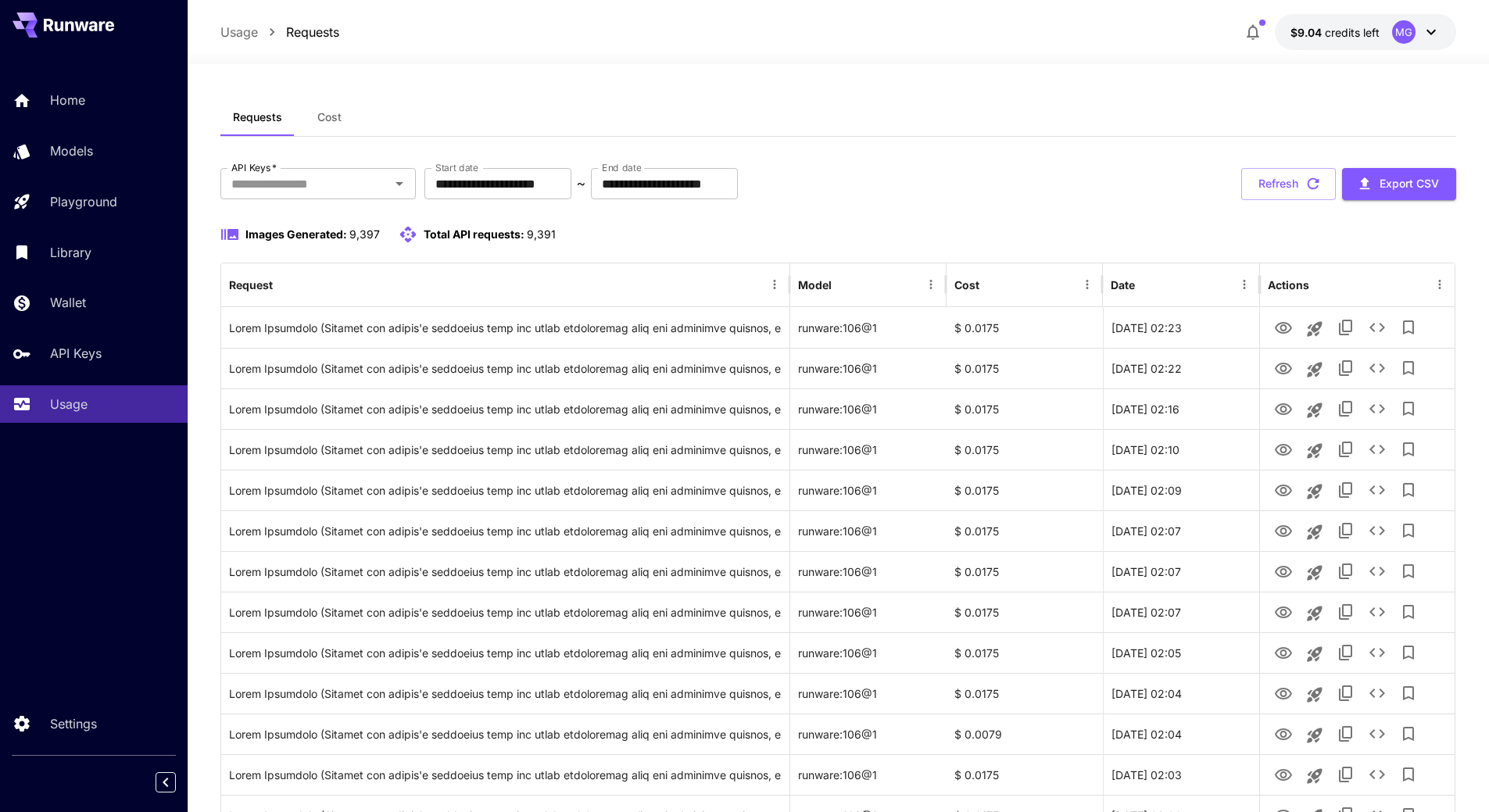
click at [336, 122] on span "Cost" at bounding box center [329, 117] width 24 height 14
